Goal: Task Accomplishment & Management: Use online tool/utility

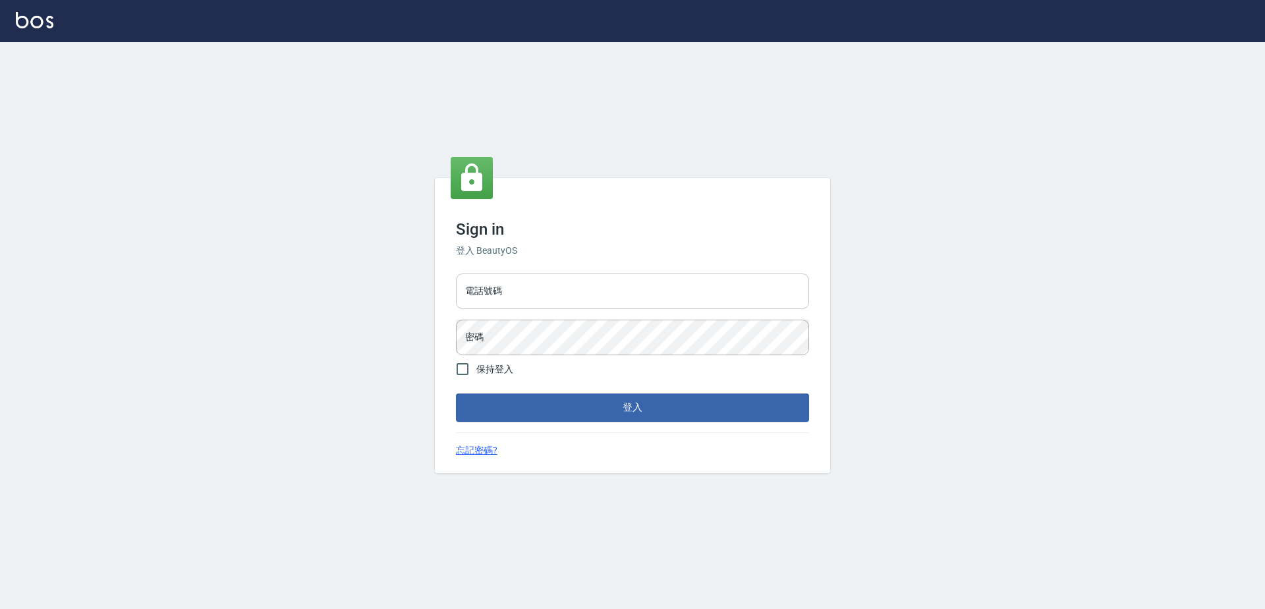
click at [538, 299] on input "電話號碼" at bounding box center [632, 291] width 353 height 36
type input "0423939755"
click at [456, 393] on button "登入" at bounding box center [632, 407] width 353 height 28
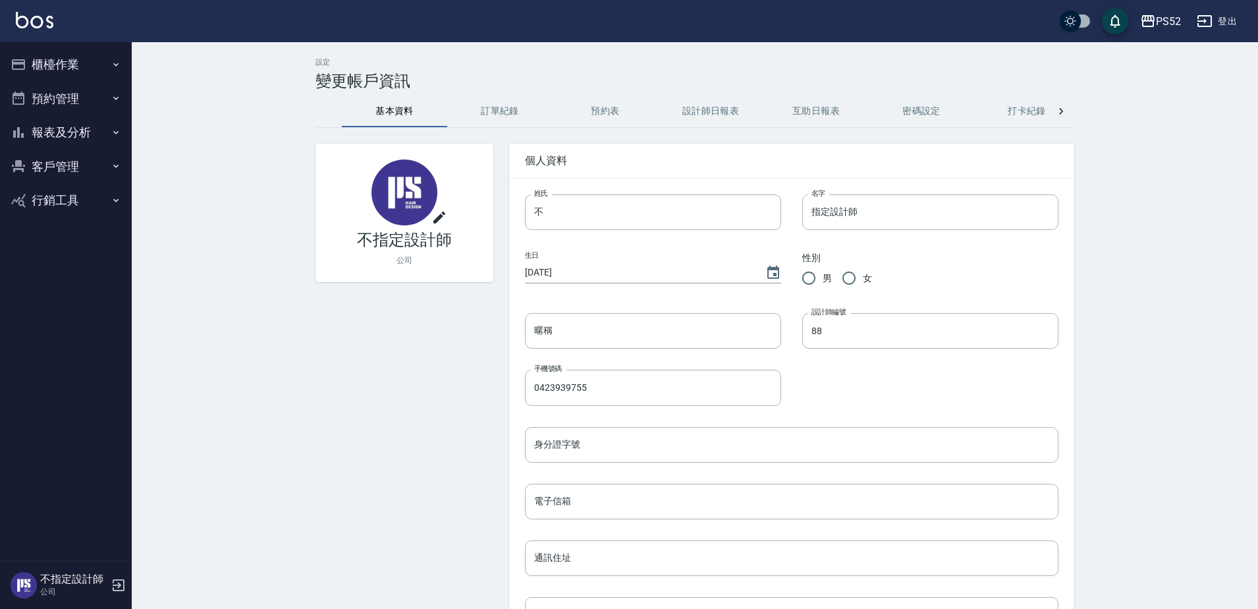
click at [91, 142] on button "報表及分析" at bounding box center [65, 132] width 121 height 34
click at [85, 101] on button "預約管理" at bounding box center [65, 99] width 121 height 34
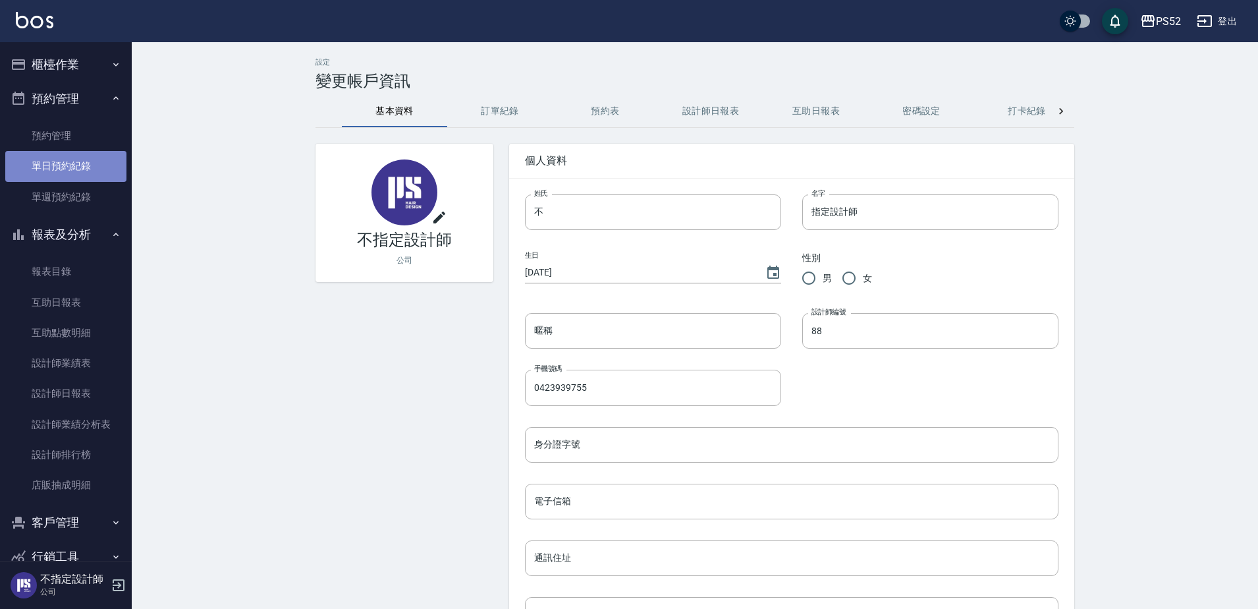
click at [76, 162] on link "單日預約紀錄" at bounding box center [65, 166] width 121 height 30
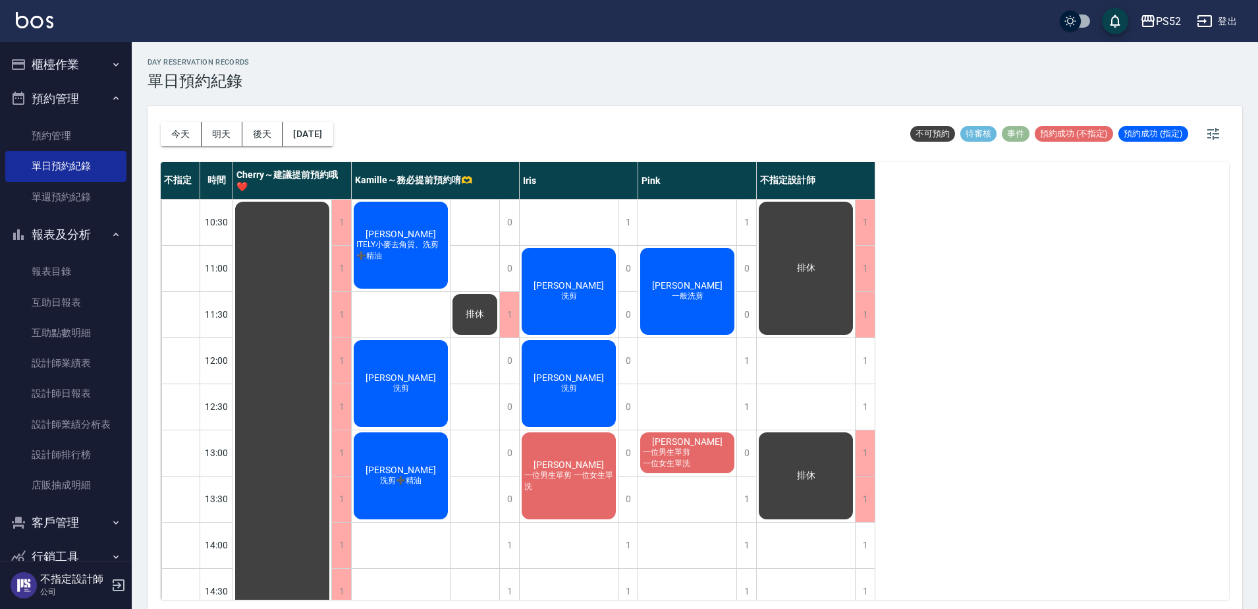
click at [82, 83] on button "預約管理" at bounding box center [65, 99] width 121 height 34
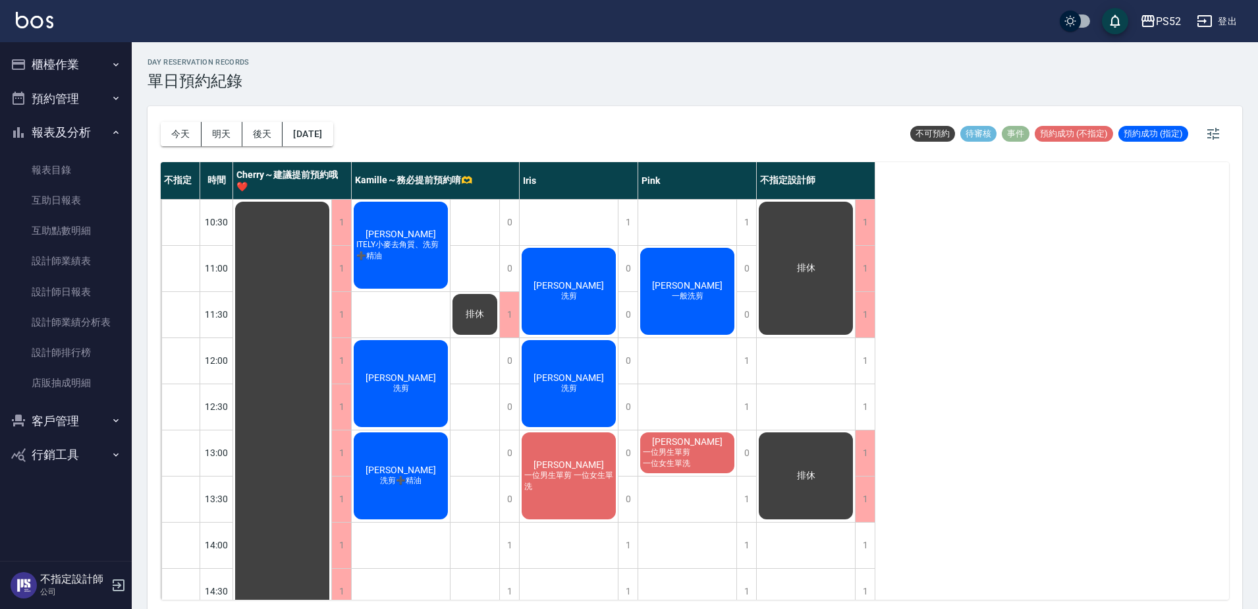
click at [74, 71] on button "櫃檯作業" at bounding box center [65, 64] width 121 height 34
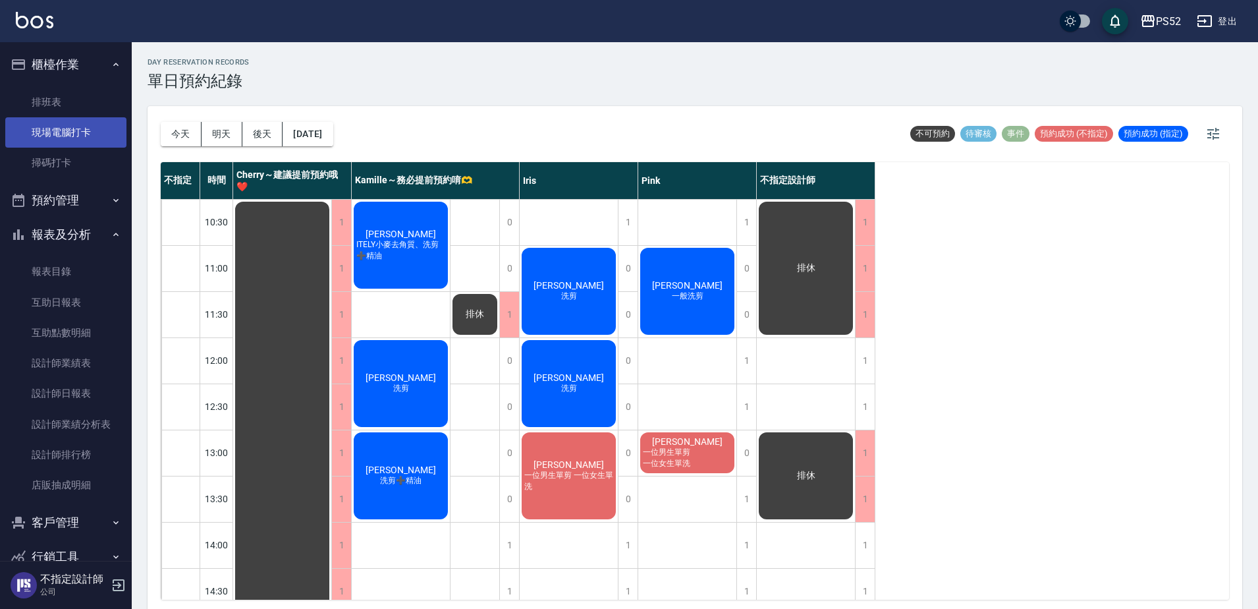
click at [72, 132] on link "現場電腦打卡" at bounding box center [65, 132] width 121 height 30
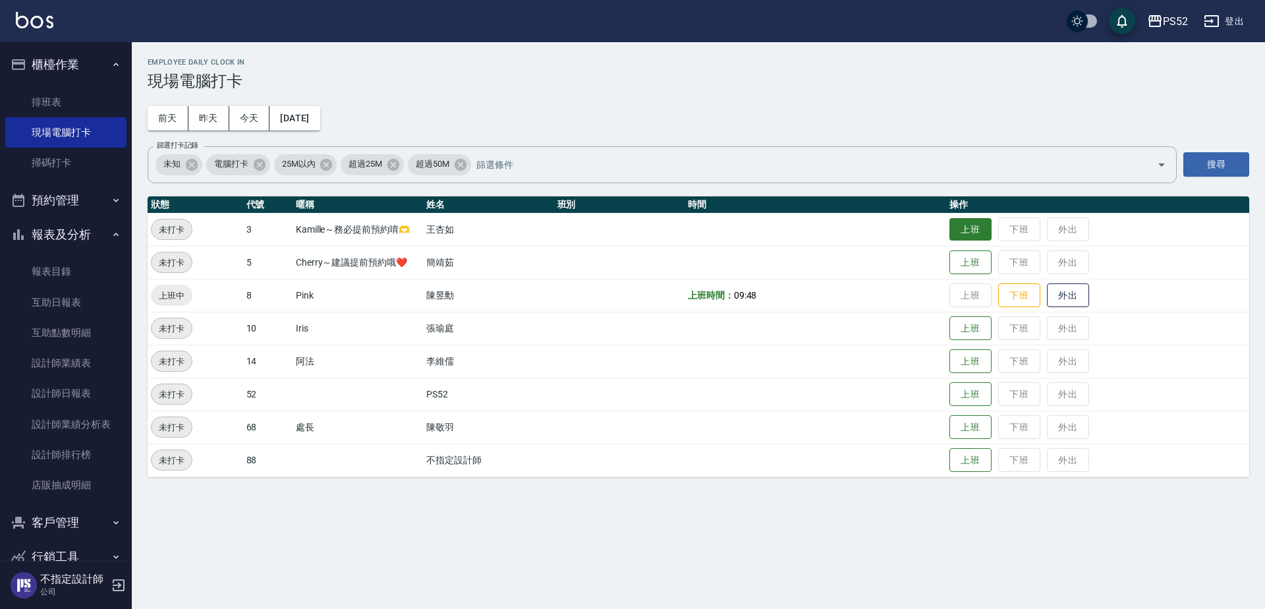
click at [985, 235] on button "上班" at bounding box center [970, 229] width 42 height 23
click at [979, 332] on button "上班" at bounding box center [970, 328] width 42 height 23
